Goal: Task Accomplishment & Management: Complete application form

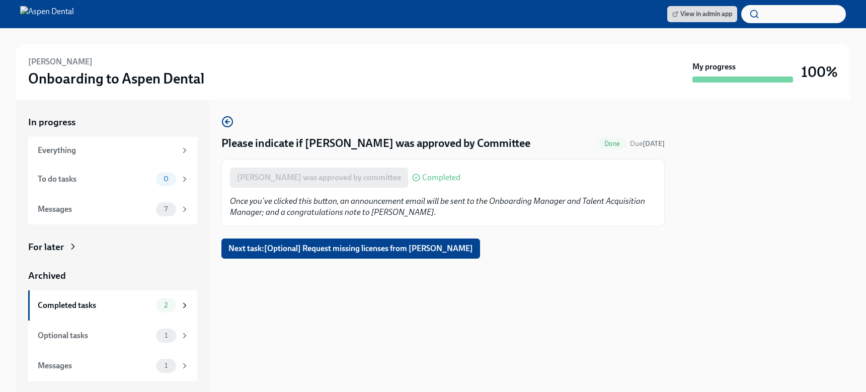
drag, startPoint x: 470, startPoint y: 283, endPoint x: 473, endPoint y: 291, distance: 8.4
click at [473, 290] on div at bounding box center [442, 275] width 443 height 32
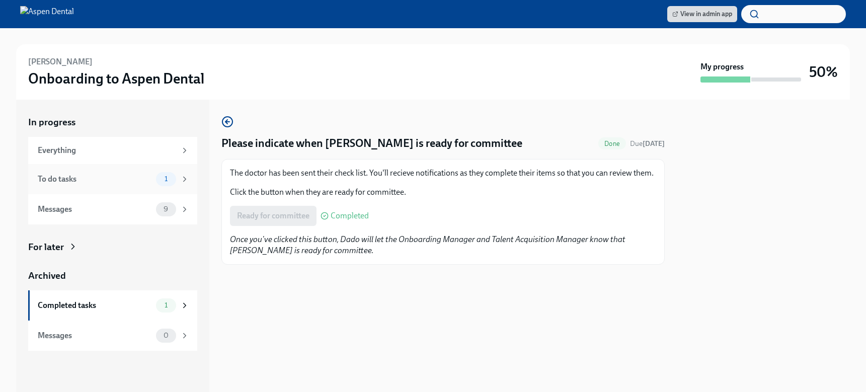
click at [106, 176] on div "To do tasks" at bounding box center [95, 179] width 114 height 11
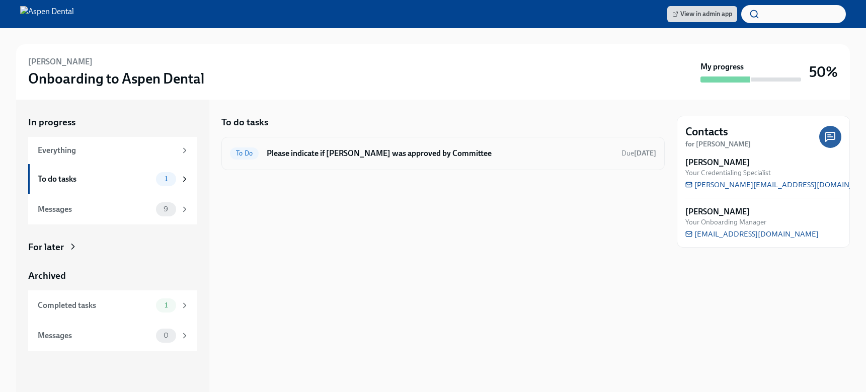
click at [438, 156] on h6 "Please indicate if Grace Murphy was approved by Committee" at bounding box center [440, 153] width 347 height 11
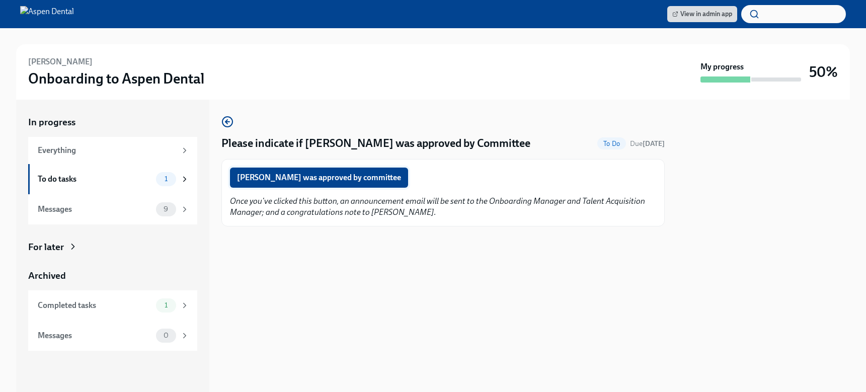
click at [336, 179] on span "Grace Murphy was approved by committee" at bounding box center [319, 178] width 164 height 10
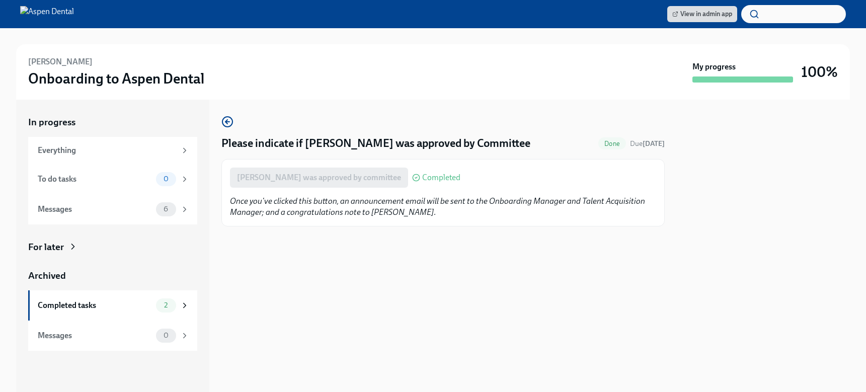
click at [527, 288] on div "Please indicate if Rafaella Baia was approved by Committee Done Due in 8 days R…" at bounding box center [442, 246] width 443 height 292
